Goal: Contribute content

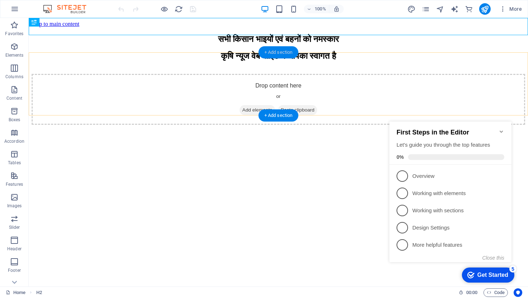
click at [278, 57] on div "+ Add section" at bounding box center [279, 52] width 40 height 12
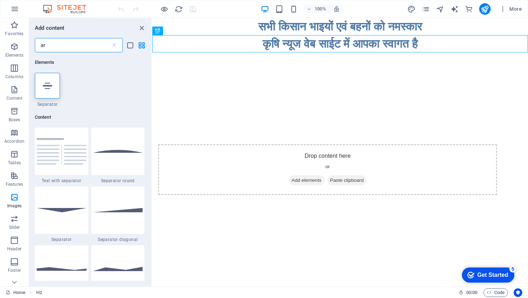
type input "a"
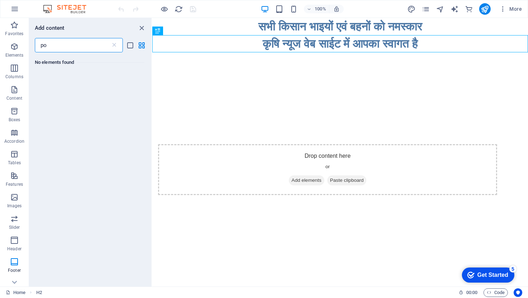
type input "p"
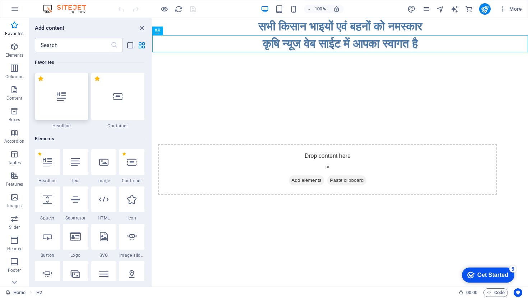
click at [62, 111] on div at bounding box center [62, 96] width 54 height 47
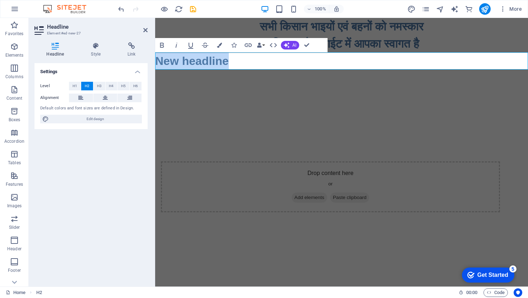
click at [244, 61] on h2 "New headline" at bounding box center [341, 60] width 373 height 17
click at [245, 116] on div at bounding box center [341, 101] width 373 height 63
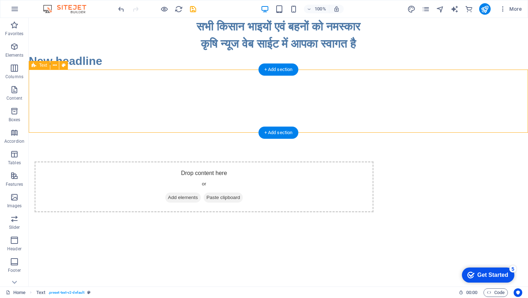
click at [208, 94] on div at bounding box center [278, 101] width 499 height 63
click at [283, 71] on div "+ Add section" at bounding box center [279, 70] width 40 height 12
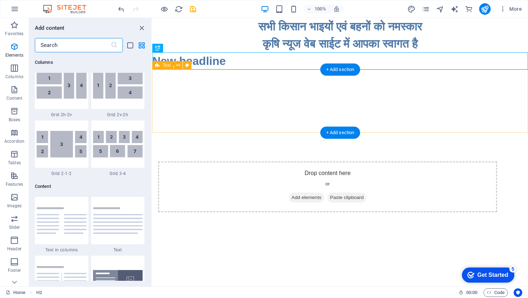
scroll to position [1257, 0]
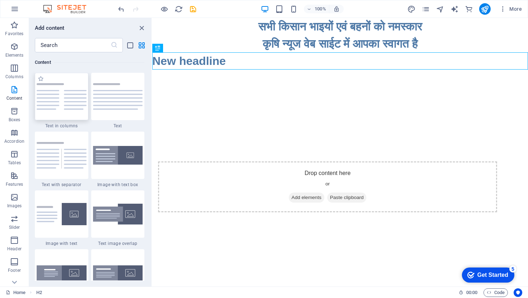
click at [58, 107] on img at bounding box center [62, 96] width 50 height 27
select select "rem"
select select "preset-text-v2-columns"
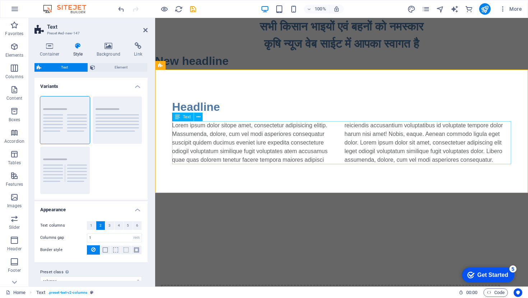
click at [407, 152] on div "Lorem ipsum dolor sitope amet, consectetur adipisicing elitip. Massumenda, dolo…" at bounding box center [341, 142] width 339 height 43
click at [283, 152] on div "Lorem ipsum dolor sitope amet, consectetur adipisicing elitip. Massumenda, dolo…" at bounding box center [341, 142] width 339 height 43
click at [224, 147] on div "Lorem ipsum dolor sitope amet, consectetur adipisicing elitip. Massumenda, dolo…" at bounding box center [341, 142] width 339 height 43
click at [498, 162] on div "Lorem ipsum dolor sitope amet, consectetur adipisicing elitip. Massumenda, dolo…" at bounding box center [341, 142] width 339 height 43
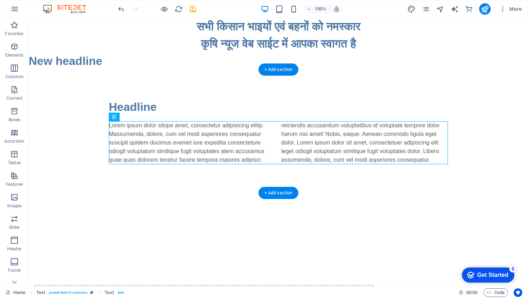
drag, startPoint x: 368, startPoint y: 161, endPoint x: 274, endPoint y: 138, distance: 96.4
click at [274, 138] on div "Lorem ipsum dolor sitope amet, consectetur adipisicing elitip. Massumenda, dolo…" at bounding box center [278, 142] width 339 height 43
click at [111, 128] on div "Lorem ipsum dolor sitope amet, consectetur adipisicing elitip. Massumenda, dolo…" at bounding box center [278, 142] width 339 height 43
click at [237, 157] on div "Lorem ipsum dolor sitope amet, consectetur adipisicing elitip. Massumenda, dolo…" at bounding box center [278, 142] width 339 height 43
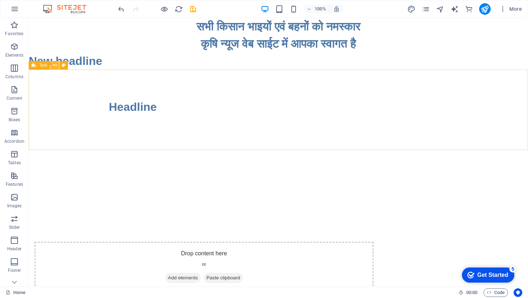
click at [55, 66] on icon at bounding box center [55, 66] width 4 height 8
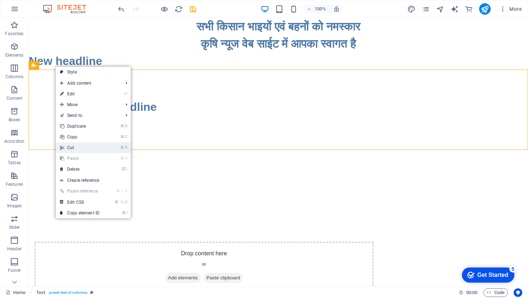
click at [77, 149] on link "⌘ X Cut" at bounding box center [80, 148] width 48 height 11
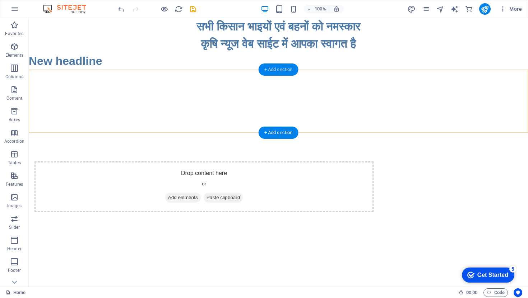
click at [275, 73] on div "+ Add section" at bounding box center [279, 70] width 40 height 12
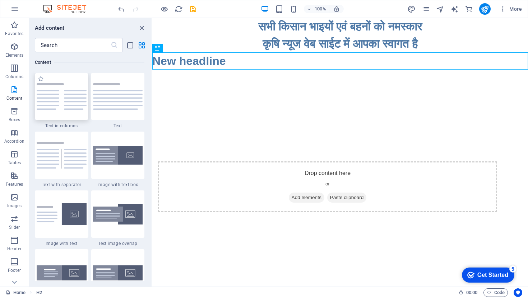
click at [73, 92] on img at bounding box center [62, 96] width 50 height 27
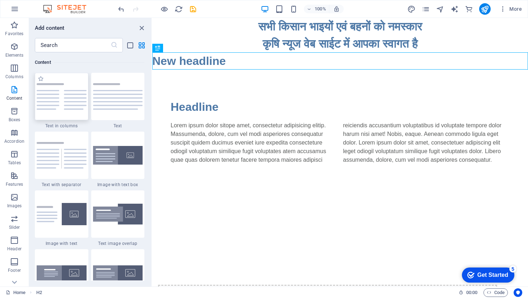
select select "rem"
select select "preset-text-v2-columns"
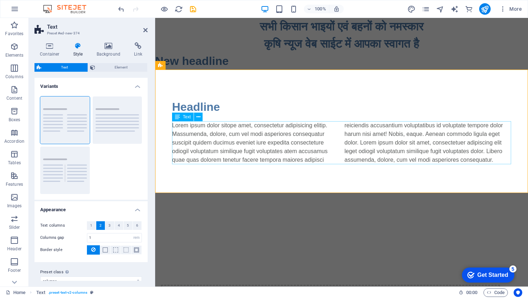
click at [240, 154] on div "Lorem ipsum dolor sitope amet, consectetur adipisicing elitip. Massumenda, dolo…" at bounding box center [341, 142] width 339 height 43
click at [240, 153] on div "Lorem ipsum dolor sitope amet, consectetur adipisicing elitip. Massumenda, dolo…" at bounding box center [341, 142] width 339 height 43
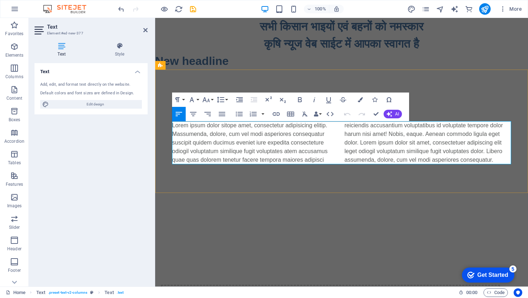
click at [218, 138] on p "Lorem ipsum dolor sitope amet, consectetur adipisicing elitip. Massumenda, dolo…" at bounding box center [341, 142] width 339 height 43
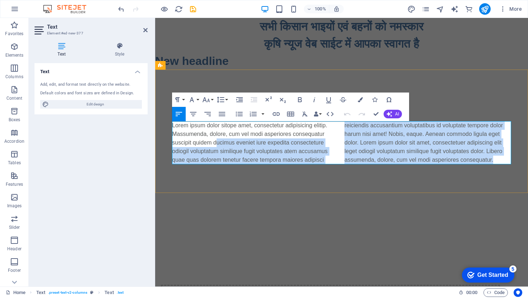
drag, startPoint x: 500, startPoint y: 161, endPoint x: 219, endPoint y: 139, distance: 281.7
click at [219, 139] on p "Lorem ipsum dolor sitope amet, consectetur adipisicing elitip. Massumenda, dolo…" at bounding box center [341, 142] width 339 height 43
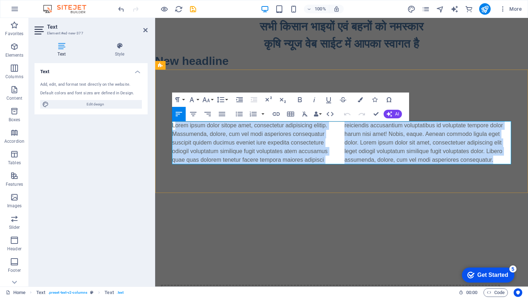
drag, startPoint x: 174, startPoint y: 125, endPoint x: 500, endPoint y: 161, distance: 327.8
click at [500, 162] on p "Lorem ipsum dolor sitope amet, consectetur adipisicing elitip. Massumenda, dolo…" at bounding box center [341, 142] width 339 height 43
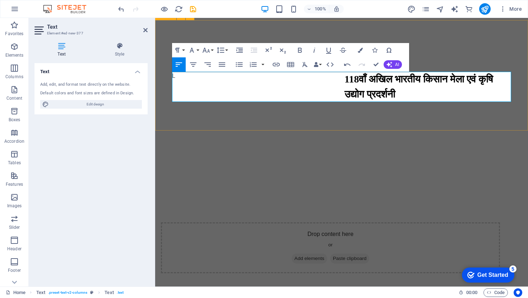
scroll to position [65, 0]
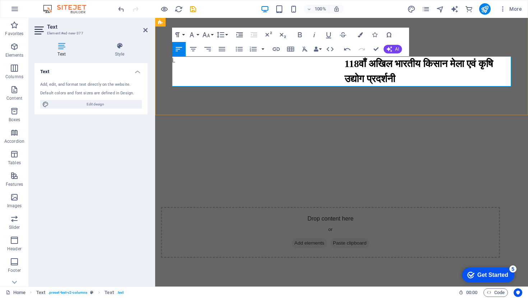
click at [395, 83] on h3 "118वाँ अखिल भारतीय किसान मेला एवं कृषि उद्योग प्रदर्शनी" at bounding box center [427, 71] width 167 height 30
click at [415, 105] on div "Headline L 118वाँ अखिल भारतीय किसान मेला एवं कृषि उद्योग प्रदर्शनी" at bounding box center [341, 60] width 373 height 111
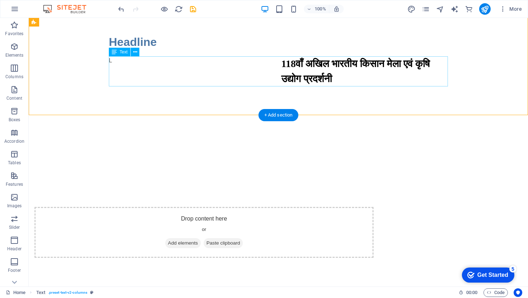
click at [112, 61] on div "L 118वाँ अखिल भारतीय किसान मेला एवं कृषि उद्योग प्रदर्शनी" at bounding box center [278, 71] width 339 height 30
click at [139, 52] on button at bounding box center [135, 52] width 9 height 9
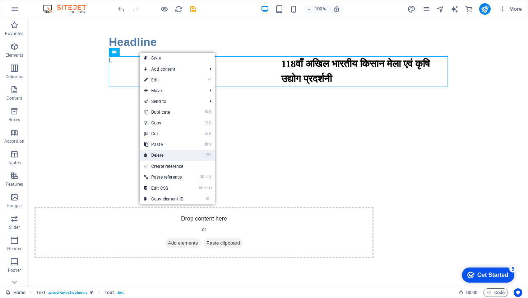
click at [184, 153] on link "⌦ Delete" at bounding box center [164, 155] width 48 height 11
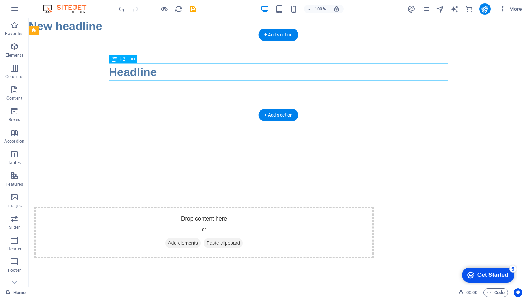
click at [154, 73] on div "Headline" at bounding box center [278, 72] width 339 height 17
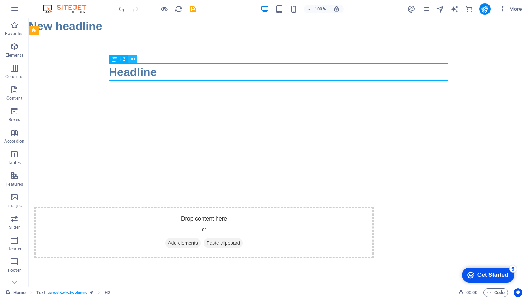
click at [132, 59] on icon at bounding box center [133, 60] width 4 height 8
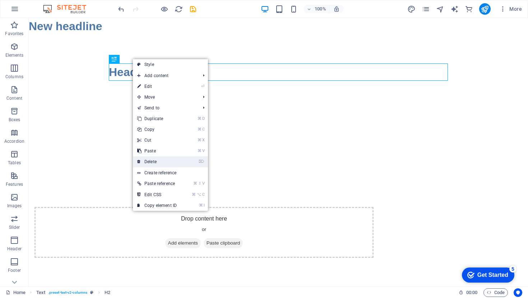
click at [159, 163] on link "⌦ Delete" at bounding box center [157, 162] width 48 height 11
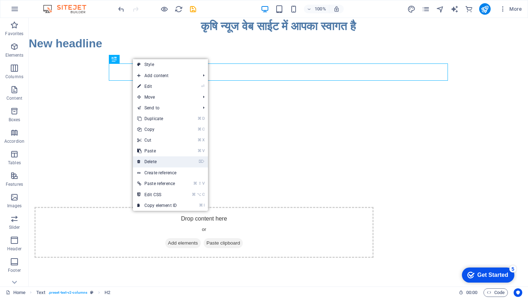
scroll to position [18, 0]
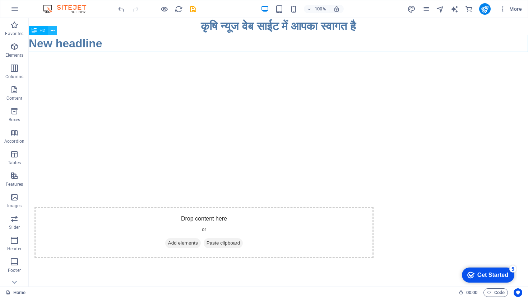
click at [55, 30] on button at bounding box center [52, 30] width 9 height 9
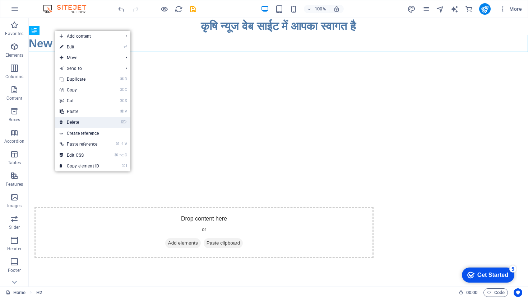
click at [85, 125] on link "⌦ Delete" at bounding box center [79, 122] width 48 height 11
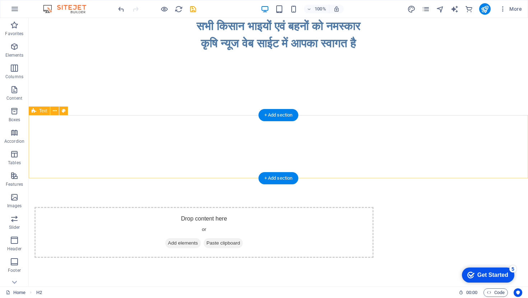
scroll to position [0, 0]
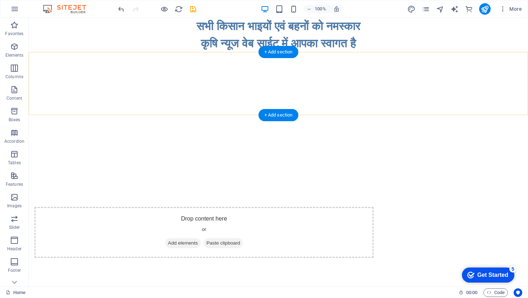
click at [267, 117] on div "+ Add section" at bounding box center [279, 115] width 40 height 12
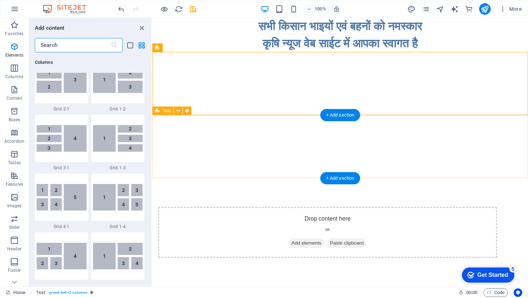
scroll to position [1257, 0]
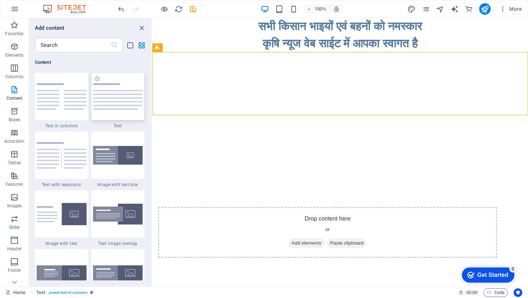
click at [120, 106] on img at bounding box center [118, 96] width 50 height 27
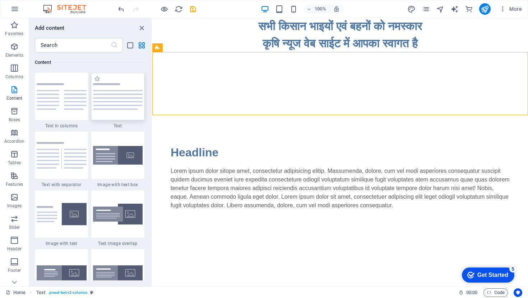
scroll to position [18, 0]
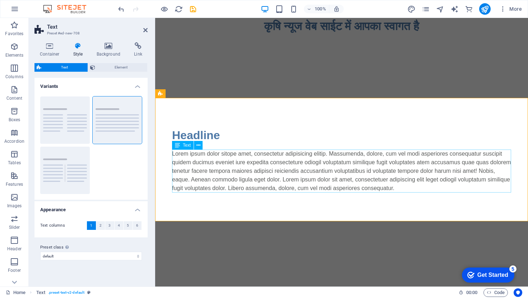
click at [393, 184] on div "Lorem ipsum dolor sitope amet, consectetur adipisicing elitip. Massumenda, dolo…" at bounding box center [341, 171] width 339 height 43
click at [420, 189] on div "Lorem ipsum dolor sitope amet, consectetur adipisicing elitip. Massumenda, dolo…" at bounding box center [341, 171] width 339 height 43
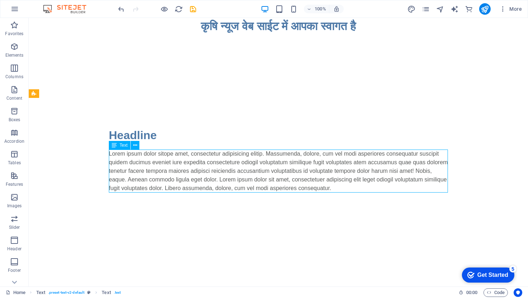
drag, startPoint x: 293, startPoint y: 189, endPoint x: 273, endPoint y: 159, distance: 35.8
click at [273, 159] on div "Lorem ipsum dolor sitope amet, consectetur adipisicing elitip. Massumenda, dolo…" at bounding box center [278, 171] width 339 height 43
click at [312, 179] on div "Lorem ipsum dolor sitope amet, consectetur adipisicing elitip. Massumenda, dolo…" at bounding box center [278, 171] width 339 height 43
click at [319, 180] on div "Lorem ipsum dolor sitope amet, consectetur adipisicing elitip. Massumenda, dolo…" at bounding box center [278, 171] width 339 height 43
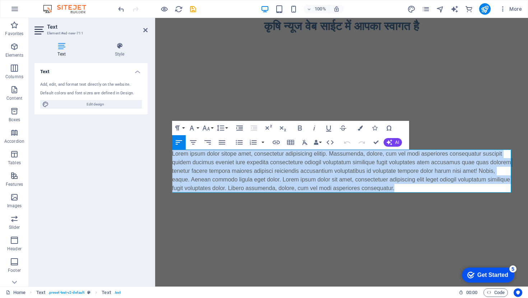
drag, startPoint x: 428, startPoint y: 190, endPoint x: 143, endPoint y: 151, distance: 287.9
click at [155, 151] on html "Skip to main content सभी किसान भाइयों एवं बहनों को नमस्कार कृषि न्यूज वेब साईट …" at bounding box center [341, 196] width 373 height 393
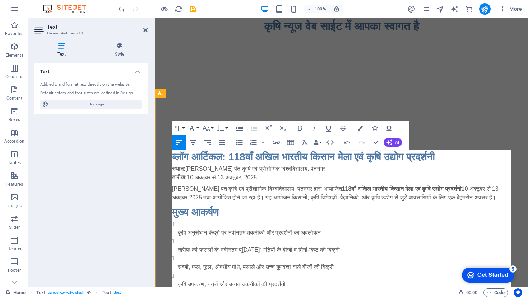
click at [236, 159] on h3 "ब्लॉग आर्टिकल: 118वाँ अखिल भारतीय किसान मेला एवं कृषि उद्योग प्रदर्शनी" at bounding box center [341, 157] width 339 height 15
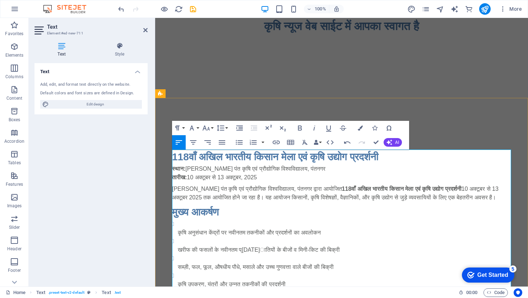
click at [427, 234] on p "कृषि अनुसंधान केंद्रों पर नवीनतम तकनीकों और प्रदर्शनों का अवलोकन" at bounding box center [344, 233] width 333 height 9
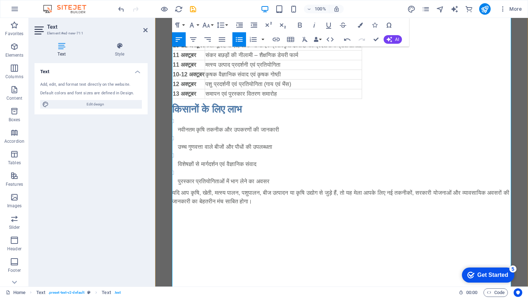
scroll to position [459, 0]
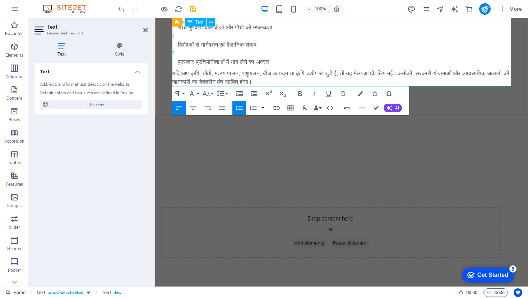
click at [315, 82] on p "यदि आप कृषि, खेती, मत्स्य पालन, पशुपालन, बीज उत्पादन या कृषि उद्योग से जुड़े है…" at bounding box center [341, 77] width 339 height 17
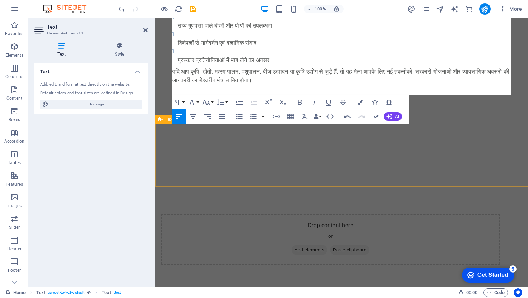
click at [236, 168] on div at bounding box center [341, 153] width 373 height 63
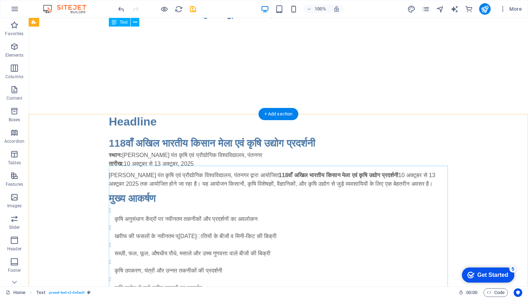
scroll to position [1, 0]
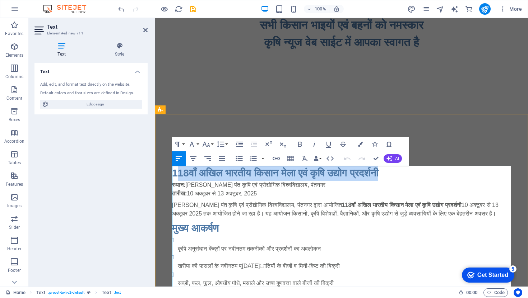
drag, startPoint x: 398, startPoint y: 175, endPoint x: 179, endPoint y: 174, distance: 219.1
click at [179, 174] on h3 "118वाँ अखिल भारतीय किसान मेला एवं कृषि उद्योग प्रदर्शनी" at bounding box center [341, 173] width 339 height 15
click at [408, 172] on h3 "118वाँ अखिल भारतीय किसान मेला एवं कृषि उद्योग प्रदर्शनी" at bounding box center [341, 173] width 339 height 15
drag, startPoint x: 408, startPoint y: 172, endPoint x: 167, endPoint y: 163, distance: 240.8
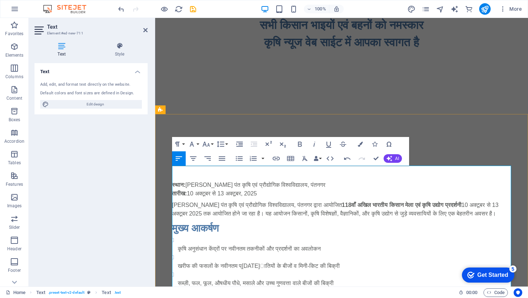
click at [173, 187] on strong "स्थान:" at bounding box center [178, 185] width 13 height 6
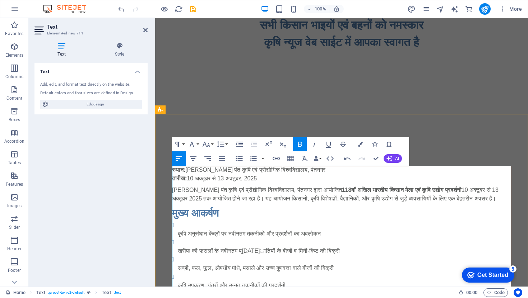
scroll to position [0, 0]
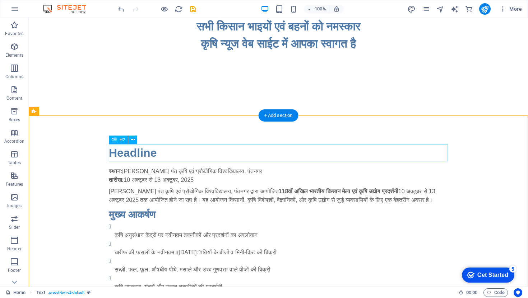
click at [147, 152] on div "Headline" at bounding box center [278, 152] width 339 height 17
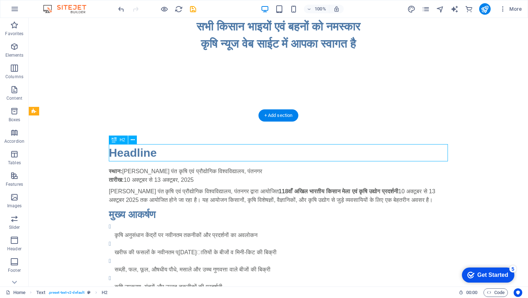
click at [159, 154] on div "Headline" at bounding box center [278, 152] width 339 height 17
click at [153, 155] on div "Headline" at bounding box center [278, 152] width 339 height 17
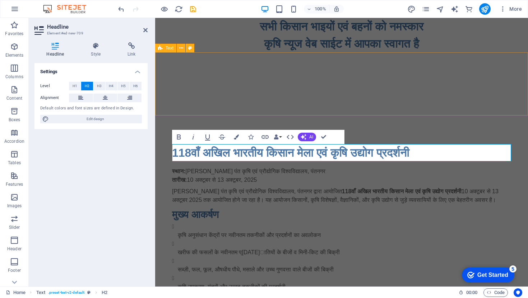
click at [430, 89] on div at bounding box center [341, 83] width 373 height 63
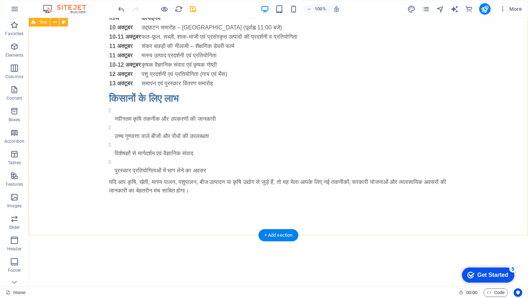
scroll to position [331, 0]
click at [251, 255] on div at bounding box center [278, 263] width 499 height 63
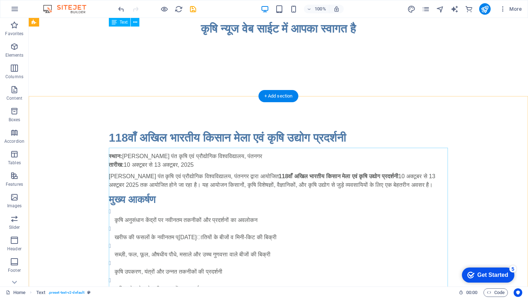
scroll to position [14, 0]
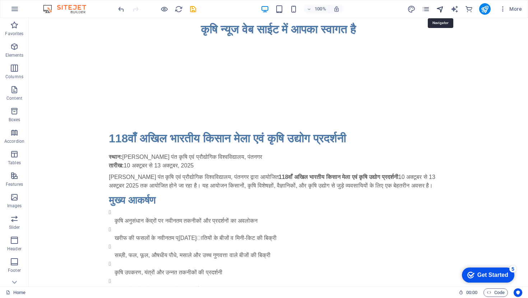
click at [437, 8] on icon "navigator" at bounding box center [440, 9] width 8 height 8
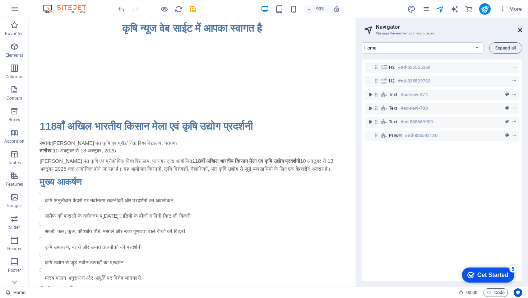
click at [521, 31] on icon at bounding box center [520, 30] width 4 height 6
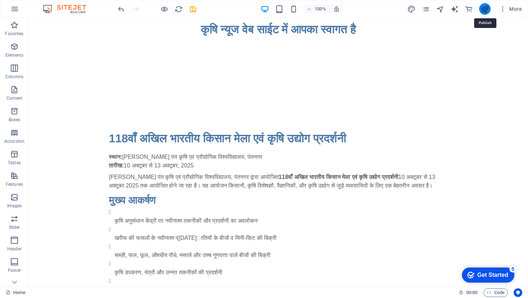
click at [485, 10] on icon "publish" at bounding box center [485, 9] width 8 height 8
